Goal: Information Seeking & Learning: Learn about a topic

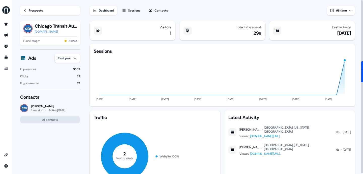
click at [59, 113] on div "Contacts Katrina Denny 1 session Active 2 days ago All contacts" at bounding box center [50, 108] width 60 height 29
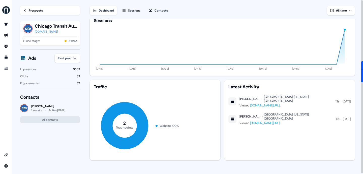
scroll to position [26, 0]
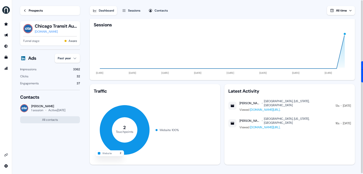
click at [136, 122] on icon at bounding box center [125, 130] width 50 height 50
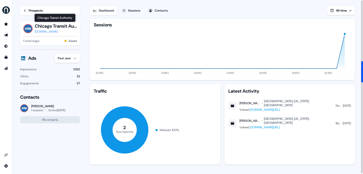
click at [33, 10] on div "Prospects" at bounding box center [36, 10] width 14 height 5
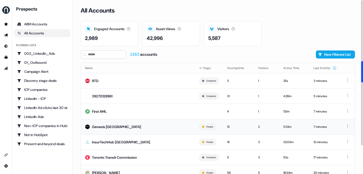
scroll to position [34, 0]
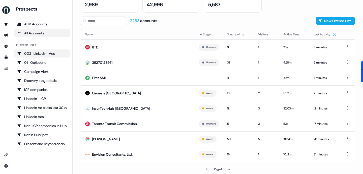
click at [37, 55] on div "002_LinkedIn_Ads" at bounding box center [42, 53] width 50 height 5
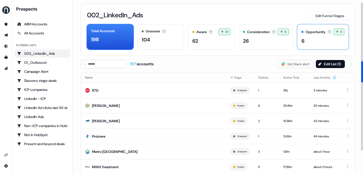
click at [308, 43] on div "6" at bounding box center [322, 41] width 43 height 8
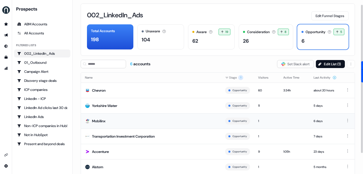
scroll to position [15, 0]
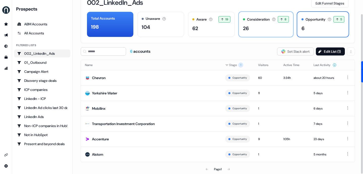
click at [253, 20] on div "Consideration" at bounding box center [258, 19] width 23 height 5
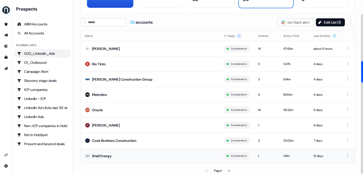
scroll to position [46, 0]
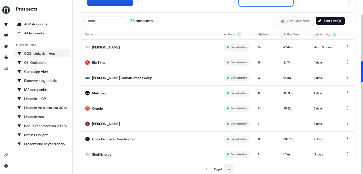
click at [229, 169] on icon at bounding box center [228, 169] width 3 height 3
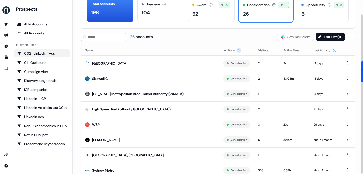
scroll to position [46, 0]
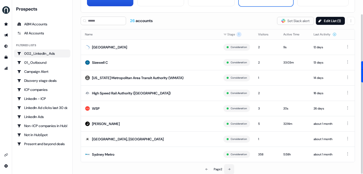
click at [229, 167] on button at bounding box center [229, 170] width 10 height 10
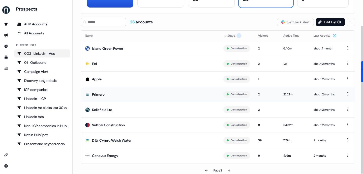
scroll to position [46, 0]
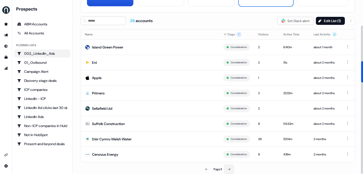
click at [229, 169] on icon at bounding box center [228, 169] width 3 height 3
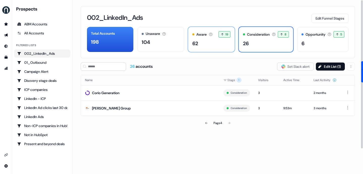
click at [196, 38] on div "Aware Accounts with 5+ minutes of usage or significant LinkedIn ad engagement! …" at bounding box center [211, 39] width 47 height 25
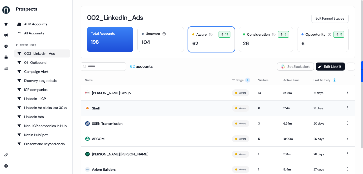
scroll to position [46, 0]
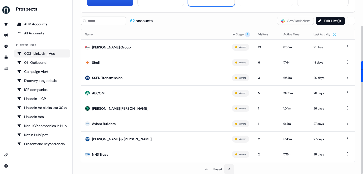
click at [224, 168] on button at bounding box center [229, 170] width 10 height 10
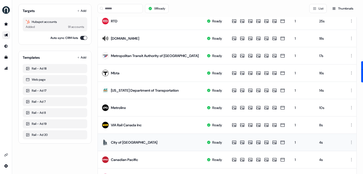
scroll to position [256, 0]
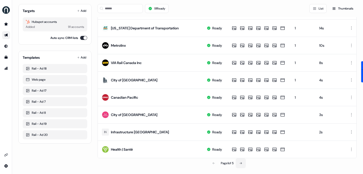
click at [237, 163] on button at bounding box center [240, 164] width 10 height 10
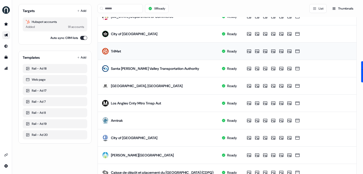
scroll to position [258, 0]
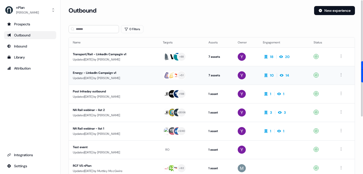
click at [135, 79] on div "Updated 5 days ago by Yuriy Mikitchenko" at bounding box center [114, 78] width 82 height 5
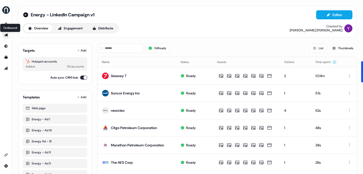
click at [5, 35] on icon "Go to outbound experience" at bounding box center [6, 35] width 4 height 4
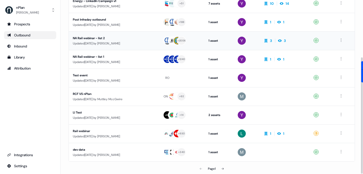
scroll to position [86, 0]
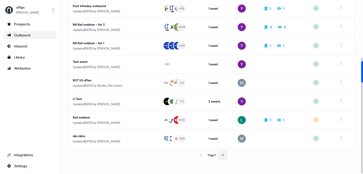
click at [222, 155] on icon at bounding box center [222, 155] width 3 height 3
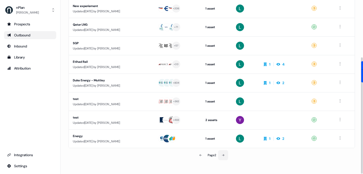
click at [222, 155] on icon at bounding box center [222, 155] width 3 height 3
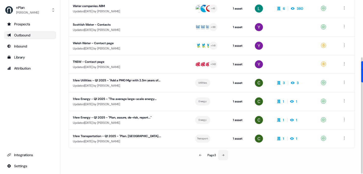
click at [222, 155] on icon at bounding box center [222, 155] width 3 height 3
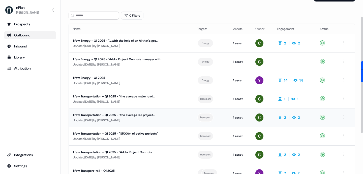
scroll to position [86, 0]
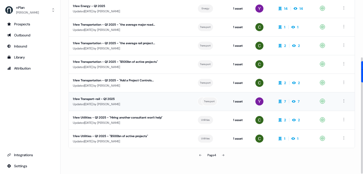
click at [141, 106] on div "Updated 8 months ago by Colin Myer" at bounding box center [131, 104] width 116 height 5
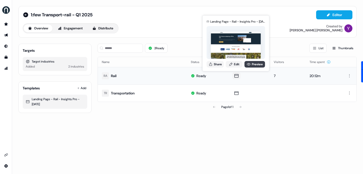
click at [251, 64] on link "Preview" at bounding box center [254, 64] width 21 height 7
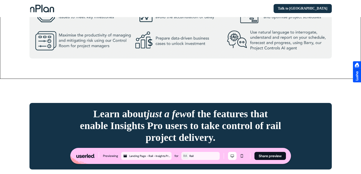
scroll to position [535, 0]
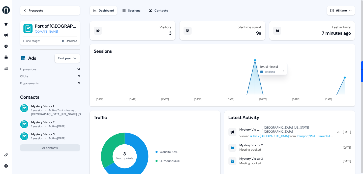
click at [254, 60] on div "button" at bounding box center [254, 60] width 3 height 3
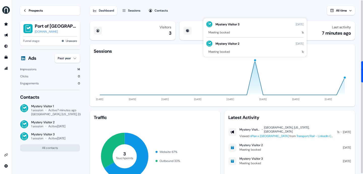
click at [302, 31] on div "1s" at bounding box center [302, 32] width 2 height 4
click at [282, 79] on icon "12 Jul 24 06 Sep 24 01 Nov 24 27 Dec 24 21 Feb 25 18 Apr 25 13 Jun 25 08 Aug 25" at bounding box center [222, 78] width 257 height 48
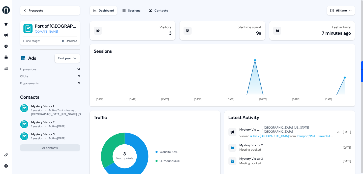
click at [345, 78] on div "button" at bounding box center [344, 77] width 3 height 3
click at [247, 58] on icon "12 Jul 24 06 Sep 24 01 Nov 24 27 Dec 24 21 Feb 25 18 Apr 25 13 Jun 25 08 Aug 25" at bounding box center [222, 78] width 257 height 48
click at [256, 59] on button "button" at bounding box center [254, 60] width 3 height 3
click at [254, 63] on icon "12 Jul 24 06 Sep 24 01 Nov 24 27 Dec 24 21 Feb 25 18 Apr 25 13 Jun 25 08 Aug 25" at bounding box center [222, 78] width 257 height 48
click at [254, 62] on div "button" at bounding box center [254, 60] width 3 height 3
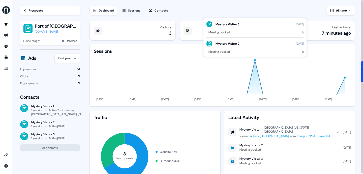
click at [226, 44] on div "Mystery Visitor 2" at bounding box center [227, 43] width 24 height 5
click at [227, 25] on div "Mystery Visitor 3" at bounding box center [227, 24] width 24 height 5
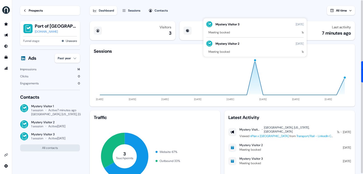
click at [196, 142] on div "3 Touchpoints Website 67 % Outbound 33 %" at bounding box center [155, 157] width 122 height 62
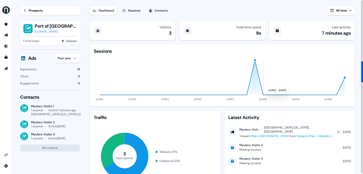
scroll to position [31, 0]
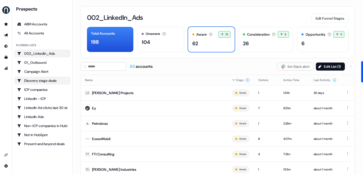
click at [43, 81] on div "Disovery stage deals" at bounding box center [42, 80] width 50 height 5
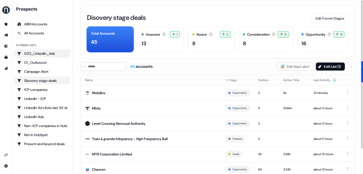
click at [44, 52] on div "002_LinkedIn_Ads" at bounding box center [42, 53] width 50 height 5
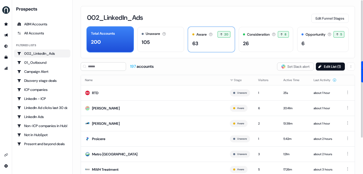
click at [202, 45] on div "63" at bounding box center [211, 44] width 38 height 8
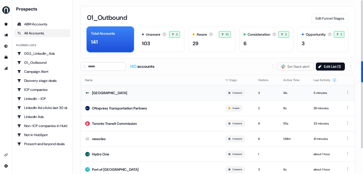
click at [174, 93] on td "Vancouver International Airport" at bounding box center [151, 92] width 140 height 15
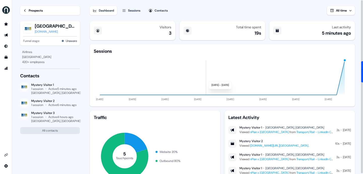
scroll to position [32, 0]
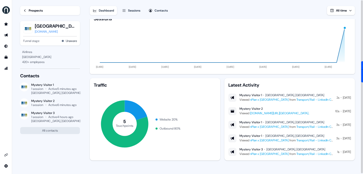
click at [267, 113] on link "www.nplan.io/our-story?utm_campaign=Vancouver+Airport+Authority&utm_source=link…" at bounding box center [279, 114] width 59 height 4
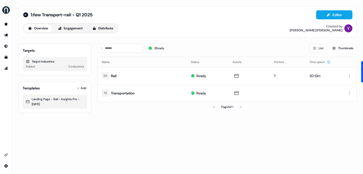
click at [6, 74] on div "side nav menu" at bounding box center [6, 95] width 12 height 150
click at [6, 69] on icon "Go to attribution" at bounding box center [6, 68] width 4 height 4
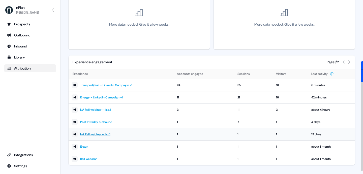
scroll to position [151, 0]
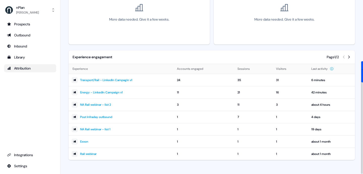
click at [348, 57] on icon at bounding box center [348, 57] width 4 height 4
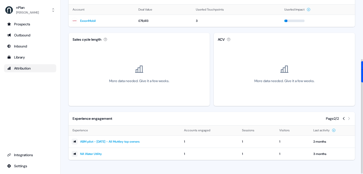
scroll to position [90, 0]
click at [343, 120] on icon at bounding box center [343, 119] width 4 height 4
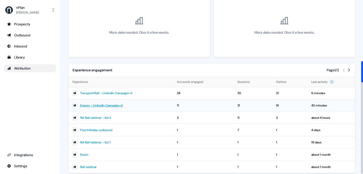
scroll to position [151, 0]
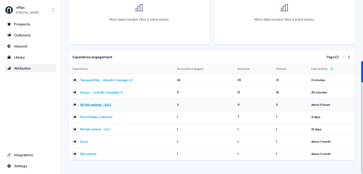
click at [99, 106] on link "NA Rail webinar - list 2" at bounding box center [95, 104] width 31 height 5
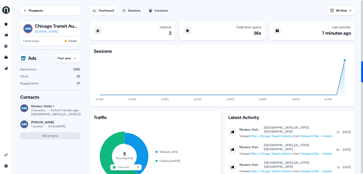
click at [115, 143] on icon at bounding box center [120, 157] width 40 height 50
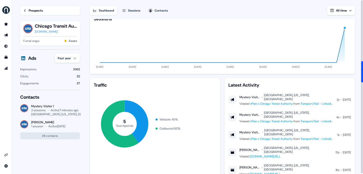
click at [76, 78] on div "Clicks 32" at bounding box center [50, 76] width 60 height 5
drag, startPoint x: 79, startPoint y: 83, endPoint x: 72, endPoint y: 73, distance: 11.2
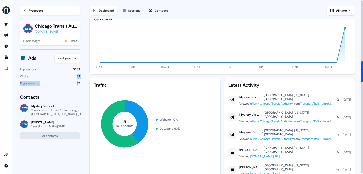
click at [72, 73] on div "Impressions 3362 Clicks 32 Engagements 37" at bounding box center [50, 76] width 60 height 19
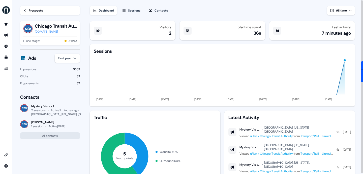
click at [141, 35] on div "Visitors 2" at bounding box center [133, 30] width 86 height 19
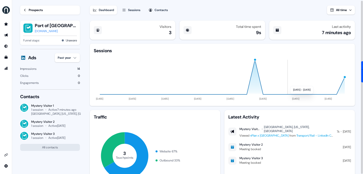
scroll to position [31, 0]
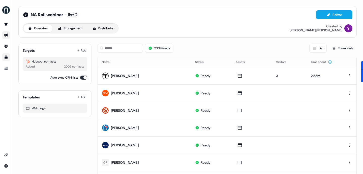
click at [5, 56] on link "Go to templates" at bounding box center [6, 57] width 8 height 8
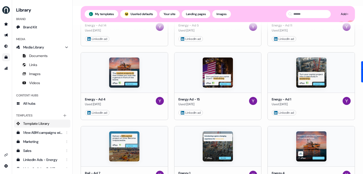
scroll to position [257, 0]
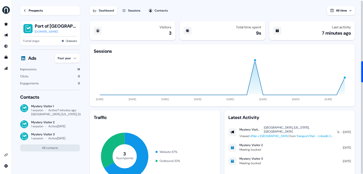
scroll to position [31, 0]
